Goal: Ask a question

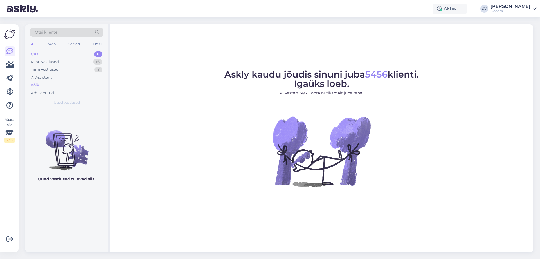
click at [36, 86] on div "Kõik" at bounding box center [35, 85] width 8 height 6
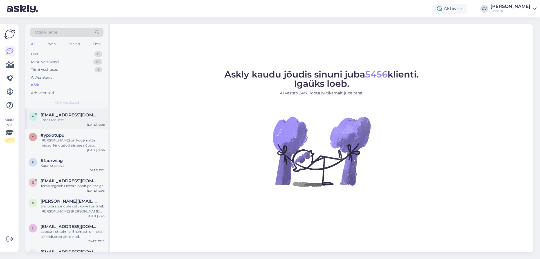
click at [76, 117] on div "Email request" at bounding box center [73, 119] width 64 height 5
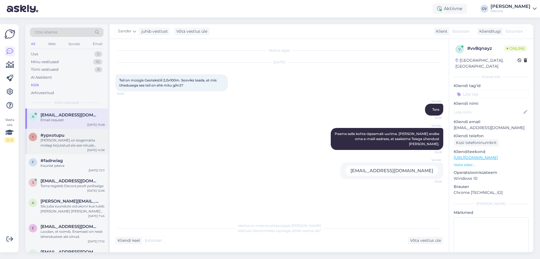
click at [62, 142] on div "[PERSON_NAME] on kogematta midagi kirjutatud siis see nõuab [PERSON_NAME] lahtr…" at bounding box center [73, 143] width 64 height 10
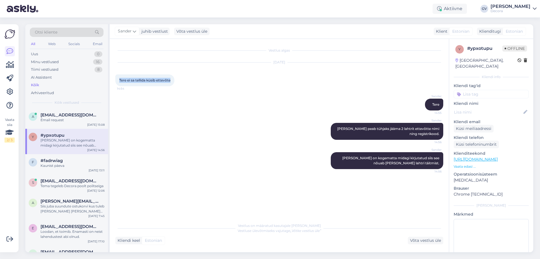
drag, startPoint x: 173, startPoint y: 79, endPoint x: 119, endPoint y: 78, distance: 53.5
click at [119, 78] on div "Tere ei sa tellida küsib ettevõte 14:54" at bounding box center [144, 80] width 59 height 12
copy span "Tere ei sa tellida küsib ettevõte"
click at [56, 162] on span "#fadrwiag" at bounding box center [52, 160] width 22 height 5
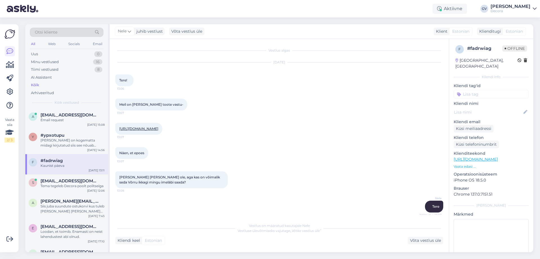
click at [215, 89] on div "[DATE] Tere! 13:06" at bounding box center [279, 74] width 328 height 36
drag, startPoint x: 170, startPoint y: 104, endPoint x: 120, endPoint y: 101, distance: 50.1
click at [120, 101] on div "Meil on [PERSON_NAME] toote vastu- 13:07" at bounding box center [151, 104] width 72 height 12
copy span "Meil on [PERSON_NAME] toote vastu-"
drag, startPoint x: 147, startPoint y: 139, endPoint x: 118, endPoint y: 130, distance: 29.8
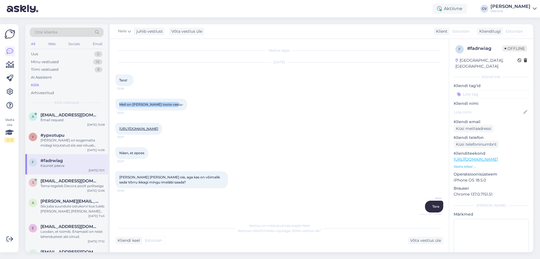
click at [118, 130] on div "[URL][DOMAIN_NAME] 13:07" at bounding box center [138, 129] width 47 height 12
copy link "[URL][DOMAIN_NAME]"
drag, startPoint x: 145, startPoint y: 163, endPoint x: 120, endPoint y: 162, distance: 25.6
click at [120, 159] on div "Näen, et epoes 13:07" at bounding box center [131, 153] width 33 height 12
copy span "Näen, et epoes"
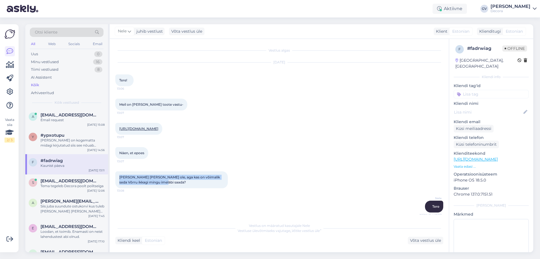
drag, startPoint x: 162, startPoint y: 191, endPoint x: 120, endPoint y: 189, distance: 42.0
click at [119, 188] on div "[PERSON_NAME] [PERSON_NAME] ole, aga kas on võimalik seda Võrru ikkagi mingu im…" at bounding box center [171, 179] width 113 height 17
copy span "[PERSON_NAME] [PERSON_NAME] ole, aga kas on võimalik seda Võrru ikkagi mingu im…"
click at [48, 184] on div "Tema tegeleb Decora poolt politseiga" at bounding box center [73, 185] width 64 height 5
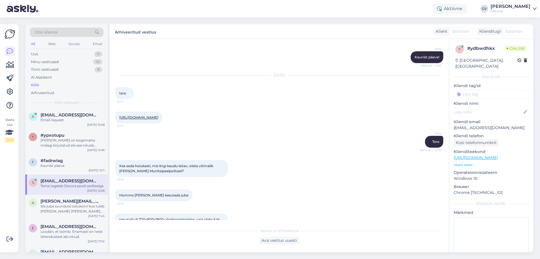
scroll to position [308, 0]
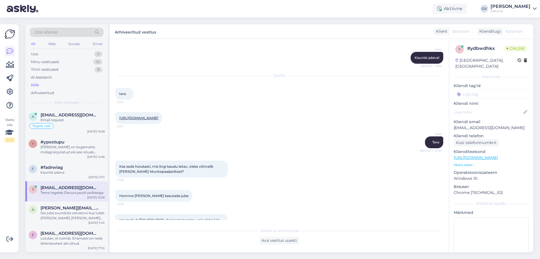
drag, startPoint x: 207, startPoint y: 123, endPoint x: 119, endPoint y: 124, distance: 88.1
click at [119, 124] on div "[URL][DOMAIN_NAME] 12:01" at bounding box center [138, 118] width 47 height 12
copy link "[URL][DOMAIN_NAME]"
click at [325, 114] on div "[URL][DOMAIN_NAME] 12:01" at bounding box center [279, 118] width 328 height 24
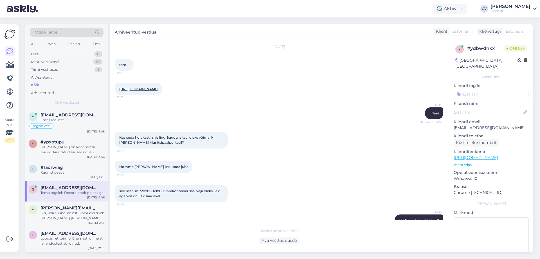
scroll to position [364, 0]
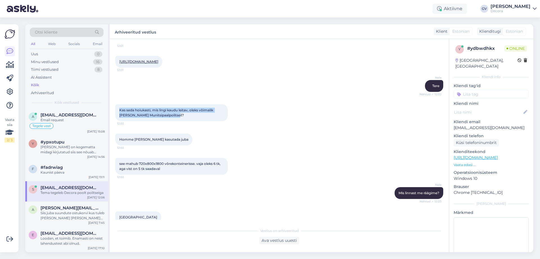
drag, startPoint x: 170, startPoint y: 119, endPoint x: 120, endPoint y: 114, distance: 49.8
click at [120, 114] on div "Kas seda hoiukasti, mis lingi kaudu leitav, oleks võimalik [PERSON_NAME] Munits…" at bounding box center [171, 112] width 113 height 17
copy span "Kas seda hoiukasti, mis lingi kaudu leitav, oleks võimalik [PERSON_NAME] Munits…"
click at [66, 210] on div "Siis juba suundute ostukorvi kus tuleb [PERSON_NAME] [PERSON_NAME] meetodi osas…" at bounding box center [73, 215] width 64 height 10
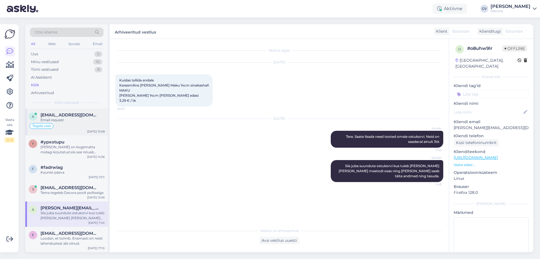
click at [63, 128] on div "Tegele veel" at bounding box center [67, 125] width 76 height 7
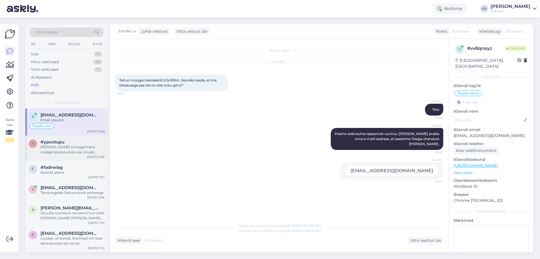
click at [60, 152] on div "[PERSON_NAME] on kogematta midagi kirjutatud siis see nõuab [PERSON_NAME] lahtr…" at bounding box center [73, 149] width 64 height 10
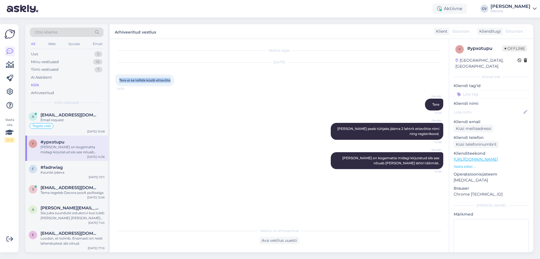
drag, startPoint x: 173, startPoint y: 80, endPoint x: 115, endPoint y: 82, distance: 58.3
click at [115, 82] on div "Vestlus algas [DATE] Tere ei sa tellida küsib ettevõte 14:54 Sander Tere 14:55 …" at bounding box center [279, 145] width 339 height 213
copy span "Tere ei sa tellida küsib ettevõte"
click at [64, 123] on div "Tegele veel" at bounding box center [67, 125] width 76 height 7
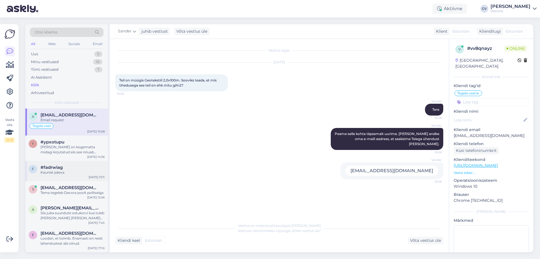
click at [50, 172] on div "Kaunist päeva" at bounding box center [73, 172] width 64 height 5
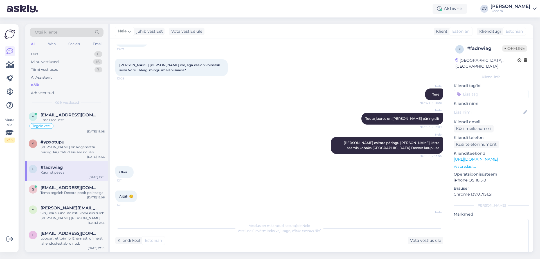
scroll to position [113, 0]
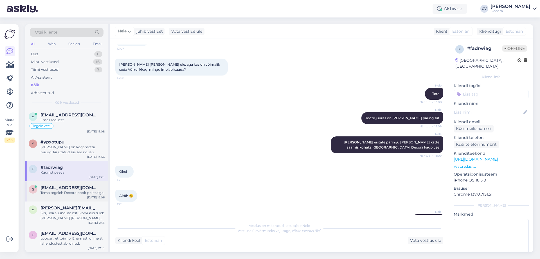
click at [46, 187] on span "[EMAIL_ADDRESS][DOMAIN_NAME]" at bounding box center [70, 187] width 59 height 5
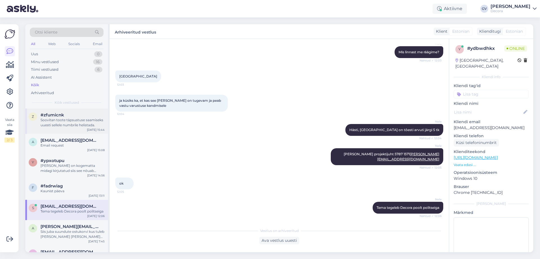
click at [75, 123] on div "Soovitan toote täpsustuse saamiseks uuesti sellele numbrile helistada." at bounding box center [73, 122] width 64 height 10
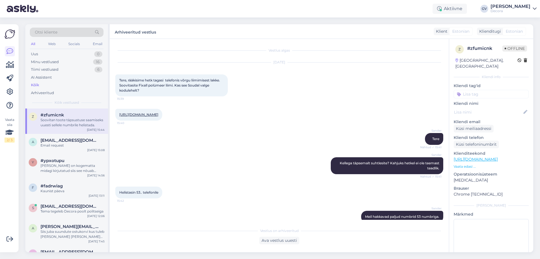
scroll to position [43, 0]
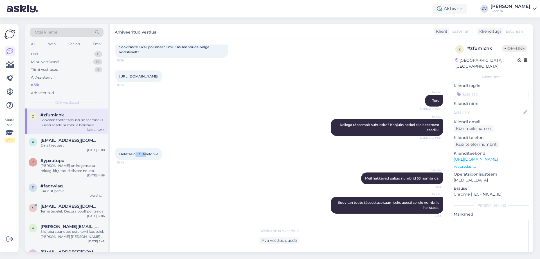
drag, startPoint x: 135, startPoint y: 154, endPoint x: 147, endPoint y: 154, distance: 11.8
click at [147, 154] on span "Helistasin 53.. telefonile" at bounding box center [138, 154] width 39 height 4
click at [232, 155] on div "Helistasin 53.. telefonile 15:42" at bounding box center [279, 154] width 328 height 24
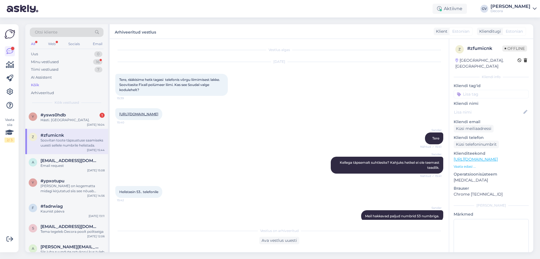
scroll to position [0, 0]
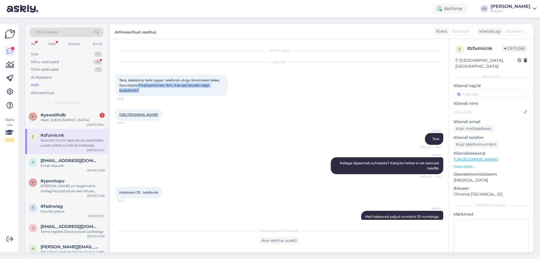
drag, startPoint x: 145, startPoint y: 90, endPoint x: 137, endPoint y: 87, distance: 7.9
click at [137, 87] on div "Tere, rääkisime hetk tagasi telefonis võrgu liimimisest lakke. Soovitasite Fixa…" at bounding box center [171, 85] width 113 height 22
click at [150, 148] on div "Sander Tere Nähtud ✓ 15:41" at bounding box center [279, 139] width 328 height 24
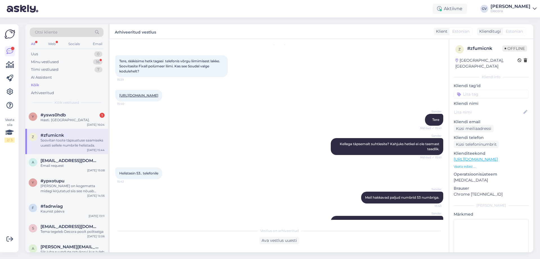
scroll to position [43, 0]
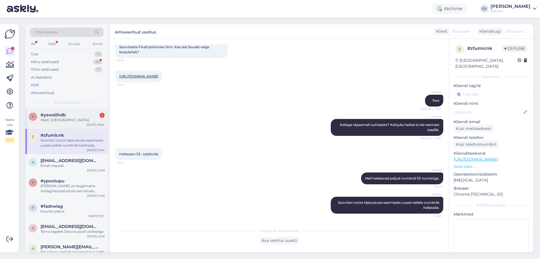
click at [62, 115] on span "#ysws0hdb" at bounding box center [53, 114] width 25 height 5
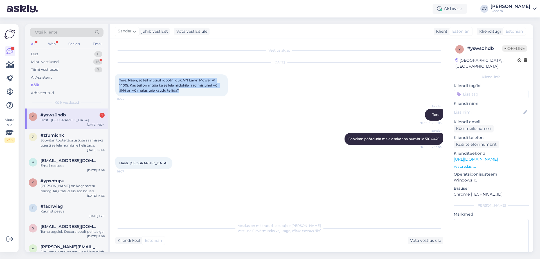
drag, startPoint x: 187, startPoint y: 90, endPoint x: 119, endPoint y: 81, distance: 68.6
click at [119, 81] on div "Tere. Näen, et teil müügil robotniiduk AYI Lawn Mower A1 1400i. Kas teil on müü…" at bounding box center [171, 85] width 113 height 22
copy span "Tere. Näen, et teil müügil robotniiduk AYI Lawn Mower A1 1400i. Kas teil on müü…"
click at [268, 178] on div "Vestlus algas [DATE] Tere. Näen, et teil müügil robotniiduk AYI Lawn Mower A1 1…" at bounding box center [281, 129] width 333 height 170
click at [65, 144] on div "Soovitan toote täpsustuse saamiseks uuesti sellele numbrile helistada." at bounding box center [73, 143] width 64 height 10
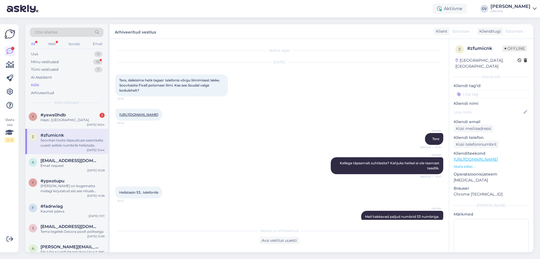
scroll to position [43, 0]
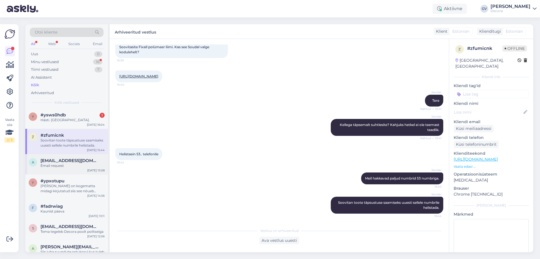
click at [56, 165] on div "Email request" at bounding box center [73, 165] width 64 height 5
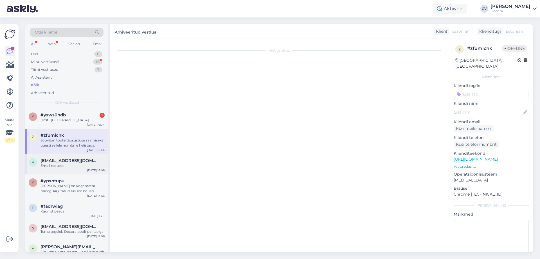
scroll to position [0, 0]
